Goal: Task Accomplishment & Management: Manage account settings

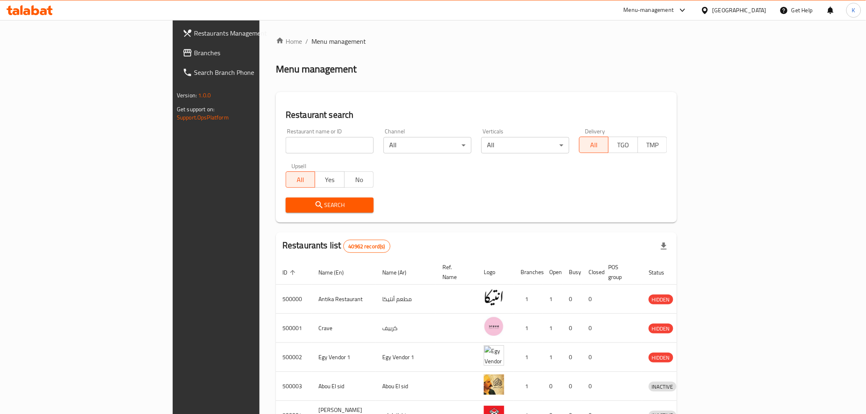
click at [286, 142] on input "search" at bounding box center [330, 145] width 88 height 16
paste input "Semsema"
type input "Semsema"
click at [292, 209] on span "Search" at bounding box center [329, 205] width 75 height 10
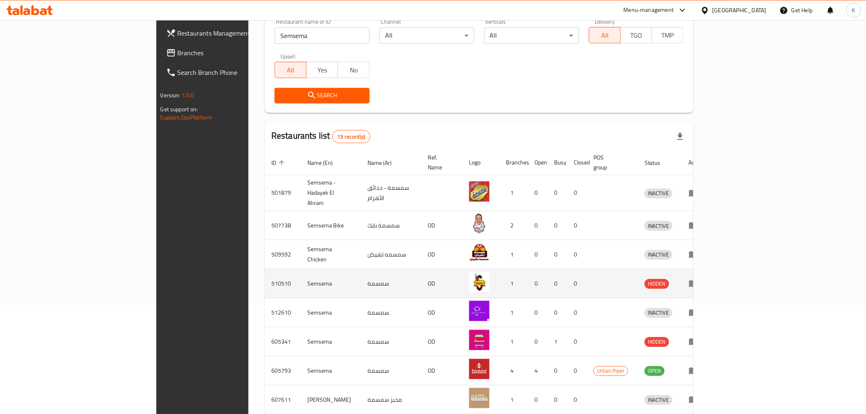
scroll to position [198, 0]
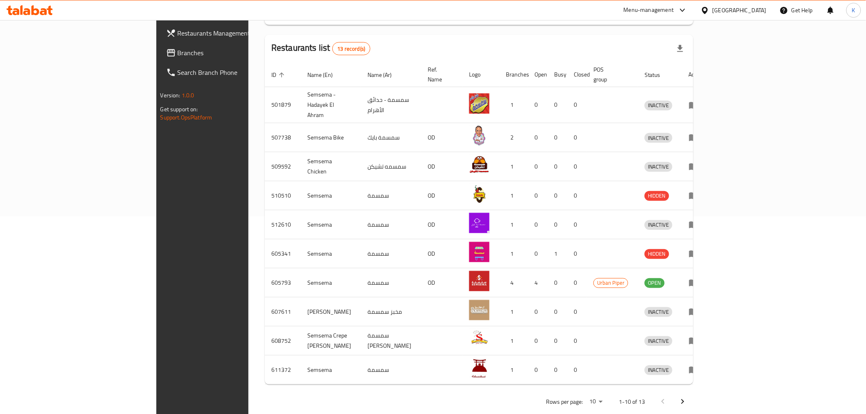
click at [688, 397] on icon "Next page" at bounding box center [683, 402] width 10 height 10
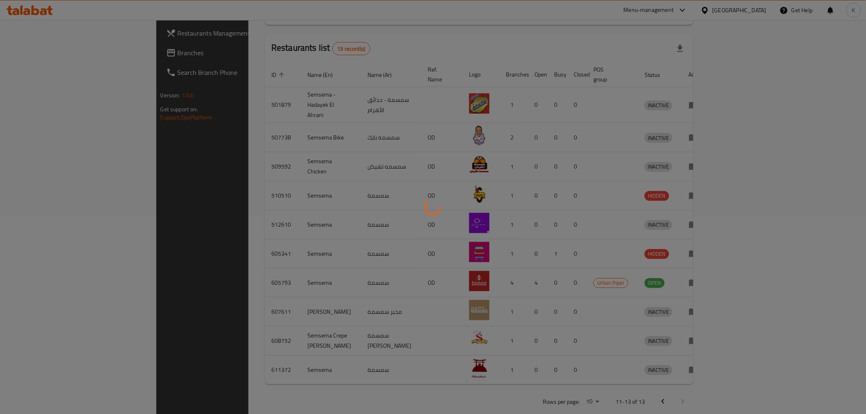
scroll to position [0, 0]
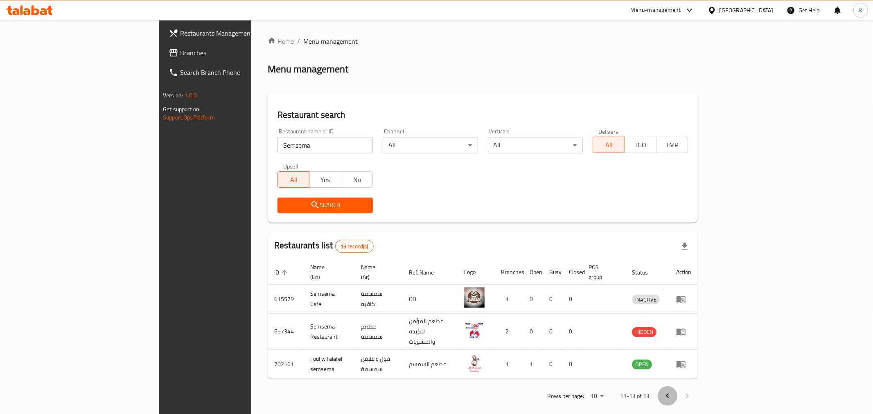
click at [672, 391] on icon "Previous page" at bounding box center [668, 396] width 10 height 10
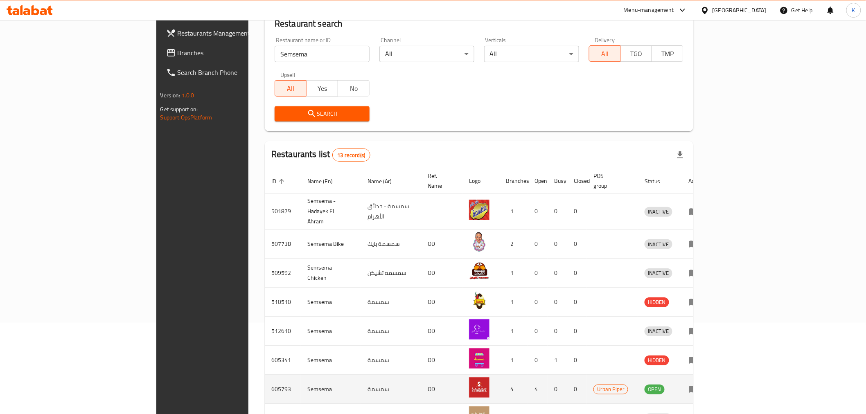
scroll to position [198, 0]
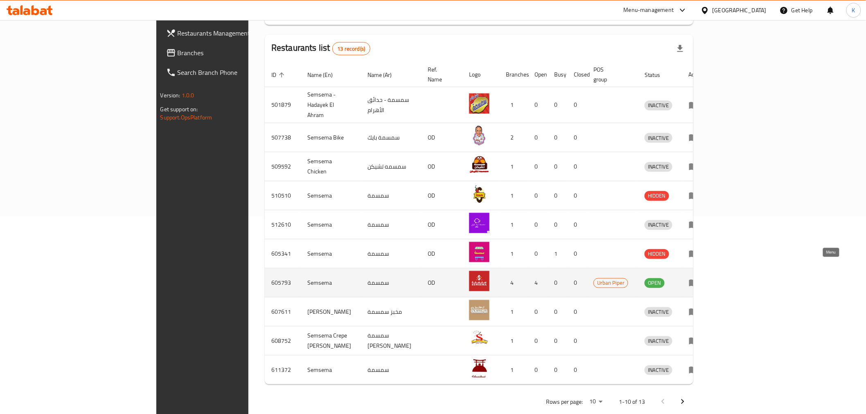
click at [698, 280] on icon "enhanced table" at bounding box center [693, 283] width 9 height 7
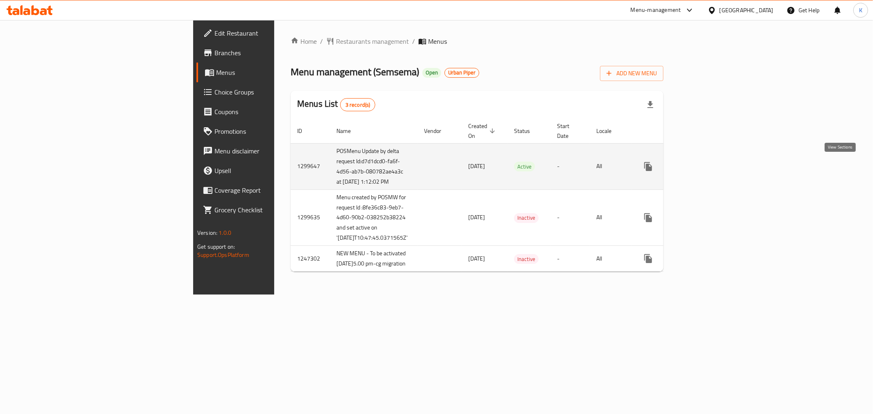
click at [717, 168] on link "enhanced table" at bounding box center [707, 167] width 20 height 20
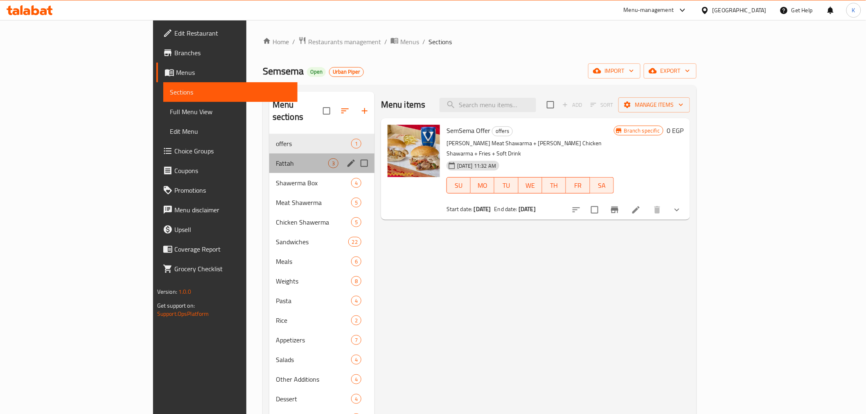
click at [269, 153] on div "Fattah 3" at bounding box center [321, 163] width 105 height 20
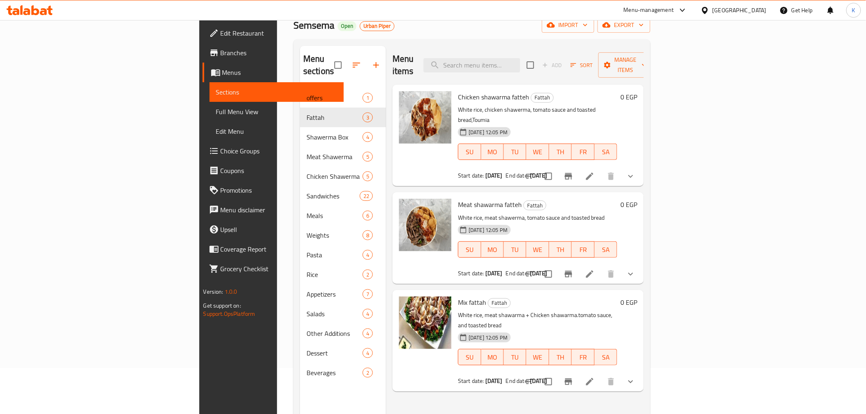
scroll to position [115, 0]
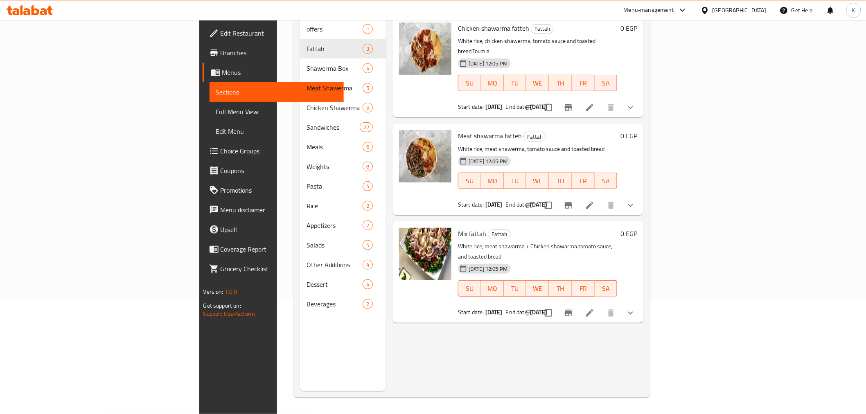
click at [601, 306] on li at bounding box center [589, 313] width 23 height 15
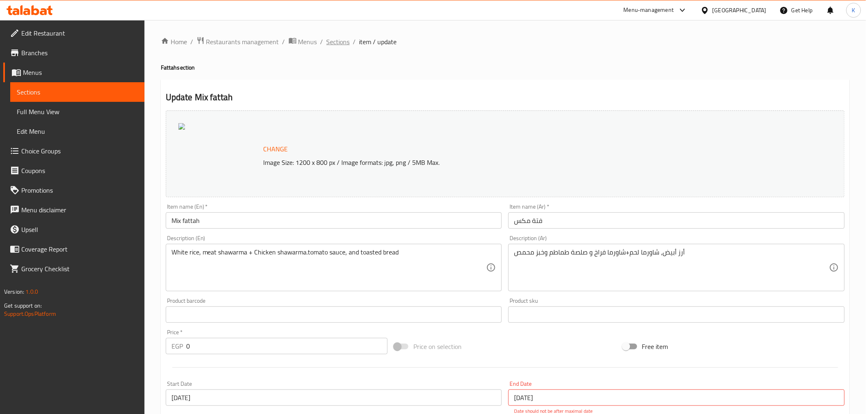
click at [340, 40] on span "Sections" at bounding box center [338, 42] width 23 height 10
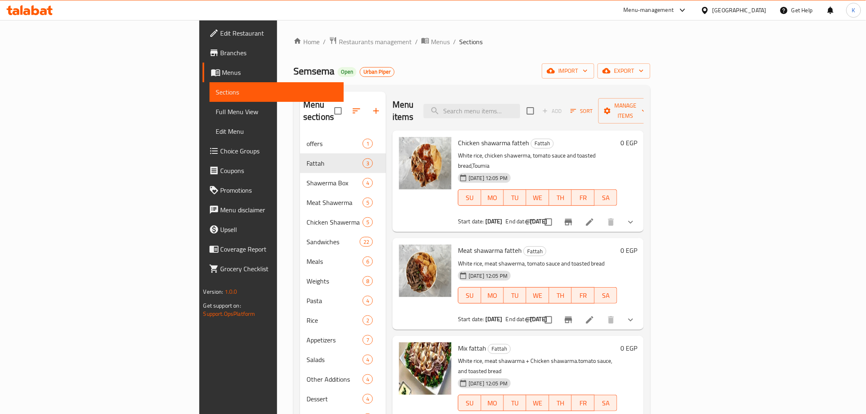
click at [221, 48] on span "Branches" at bounding box center [279, 53] width 117 height 10
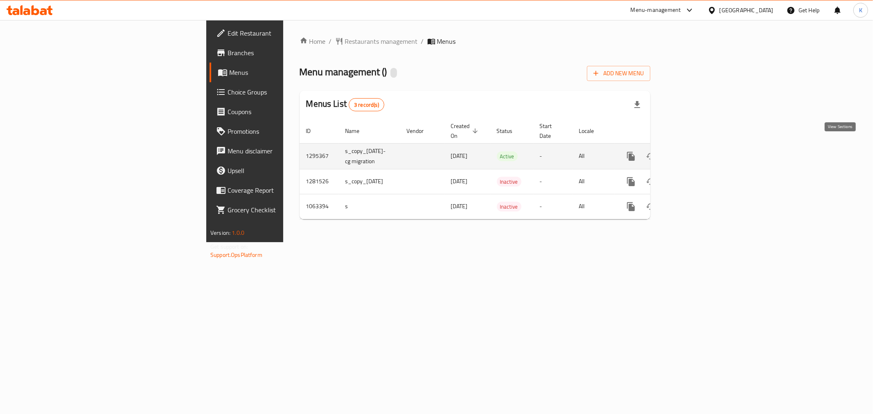
click at [695, 151] on icon "enhanced table" at bounding box center [690, 156] width 10 height 10
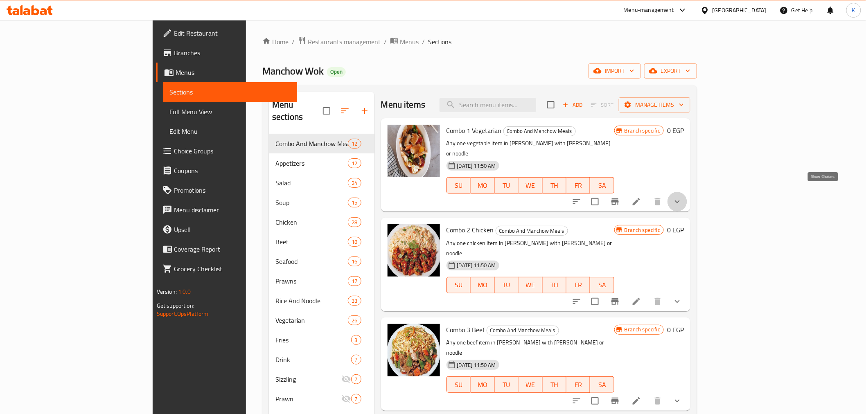
click at [682, 197] on icon "show more" at bounding box center [677, 202] width 10 height 10
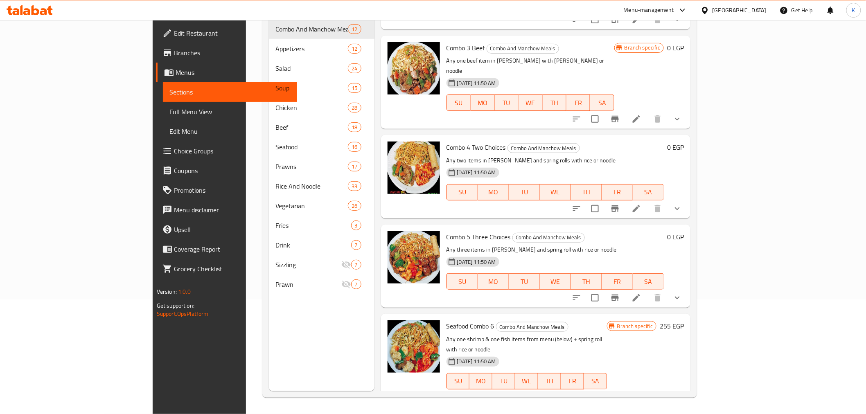
scroll to position [363, 0]
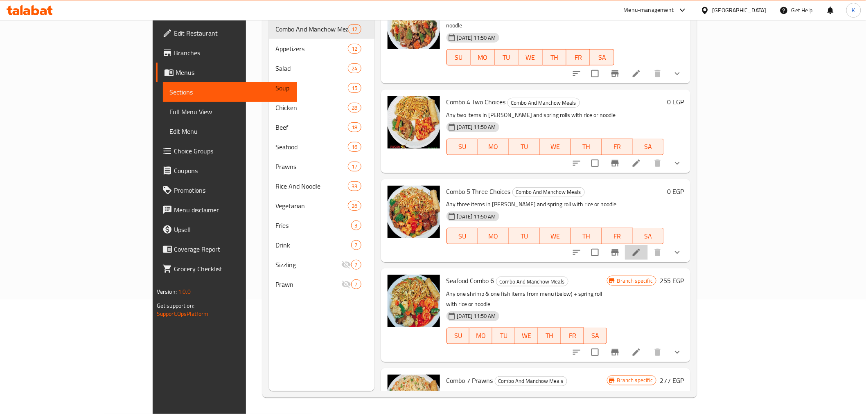
click at [648, 245] on li at bounding box center [636, 252] width 23 height 15
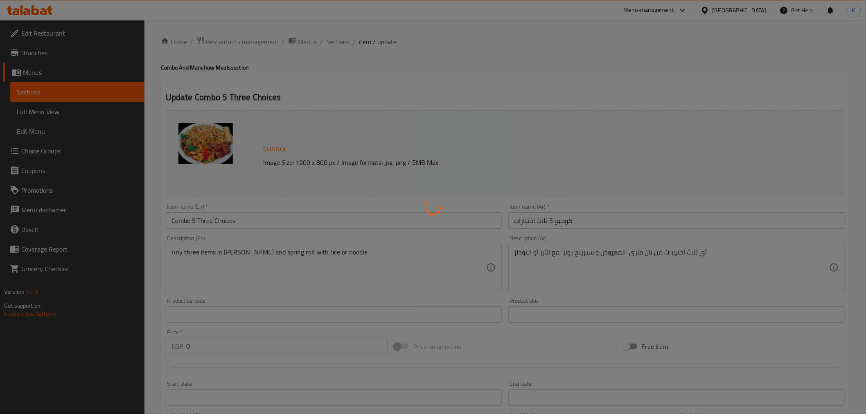
type input "إختيارك الأول"
type input "1"
type input "اختيارك من صنف الدجاج:"
type input "1"
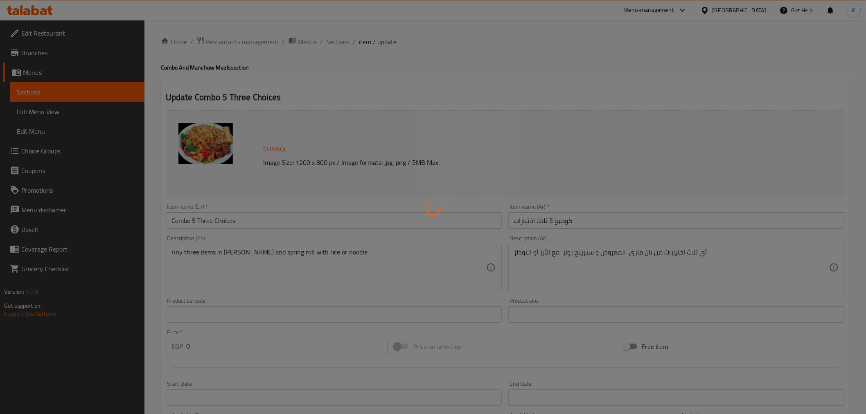
type input "1"
type input "اختيارك من صنف اللحم:"
type input "1"
type input "أختيارك من الدجاج"
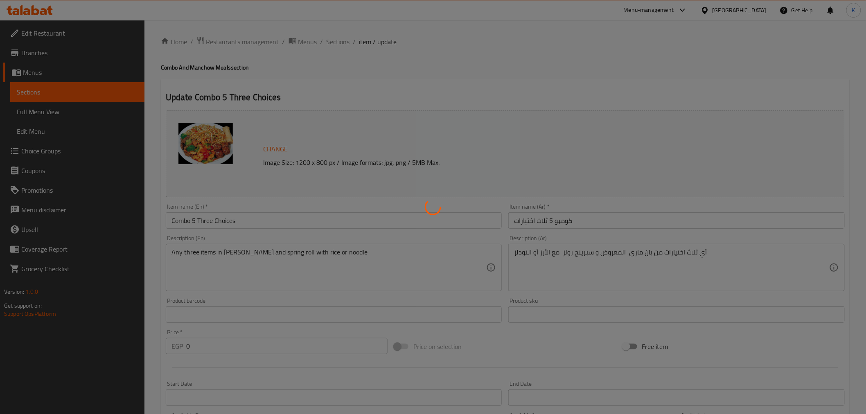
type input "0"
type input "1"
type input "اختيار من الاسبرنج رول"
type input "1"
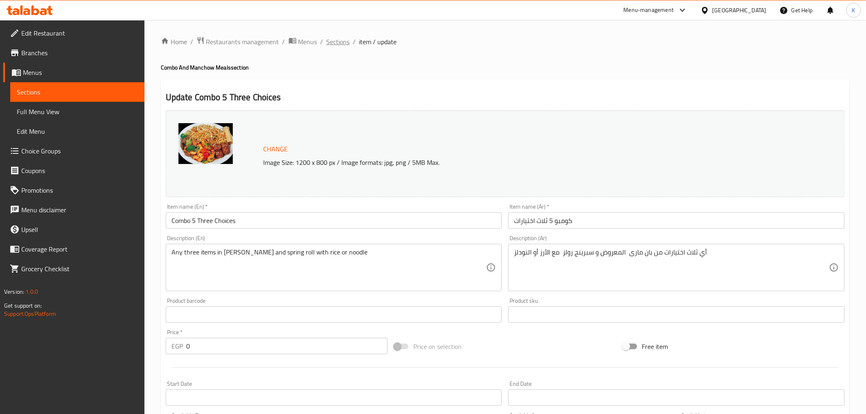
click at [335, 38] on span "Sections" at bounding box center [338, 42] width 23 height 10
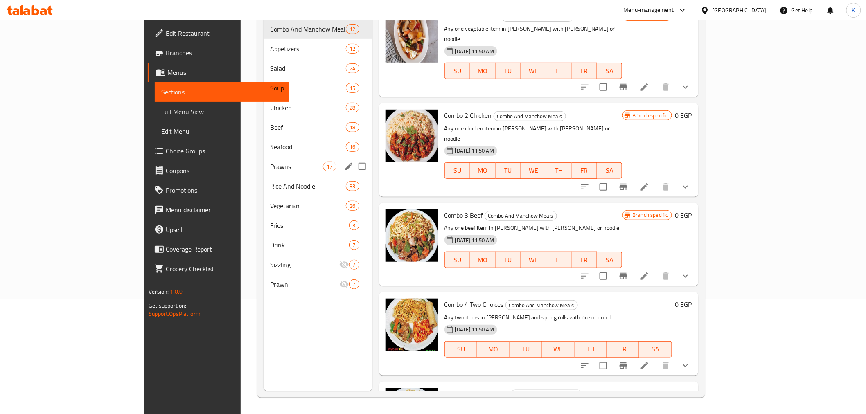
scroll to position [69, 0]
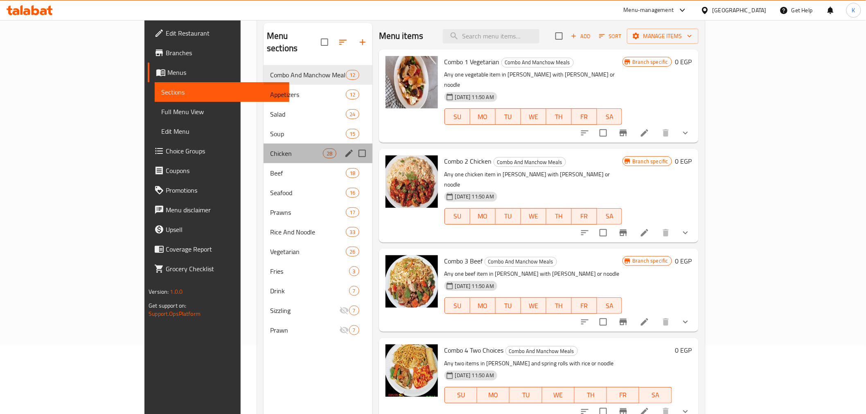
click at [264, 144] on div "Chicken 28" at bounding box center [318, 154] width 109 height 20
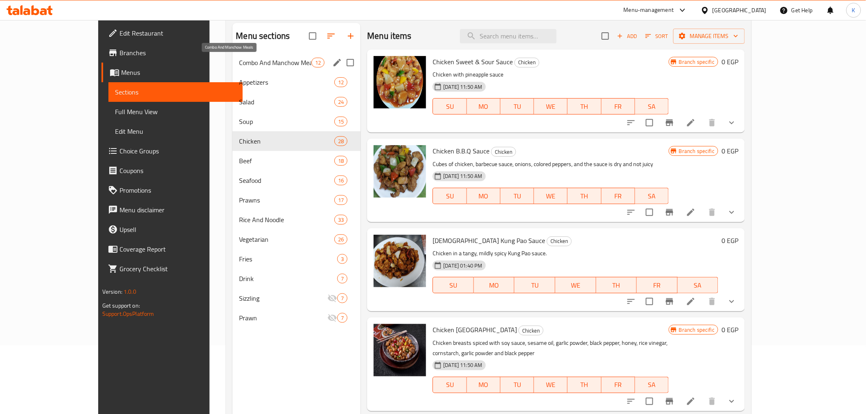
click at [240, 62] on span "Combo And Manchow Meals" at bounding box center [275, 63] width 72 height 10
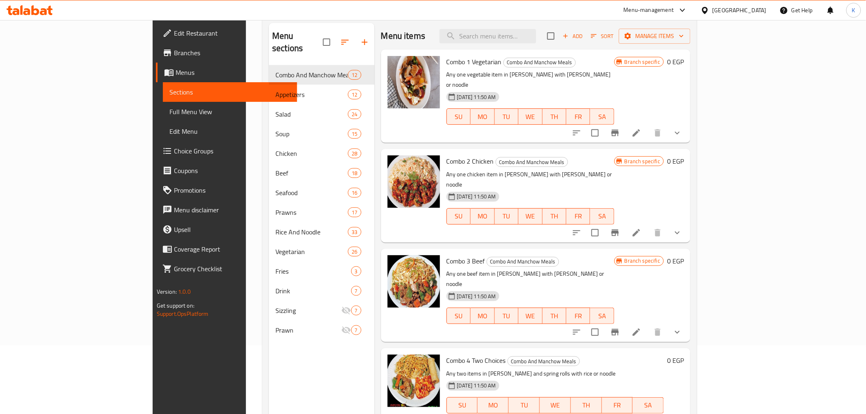
click at [682, 228] on icon "show more" at bounding box center [677, 233] width 10 height 10
